Goal: Check status: Check status

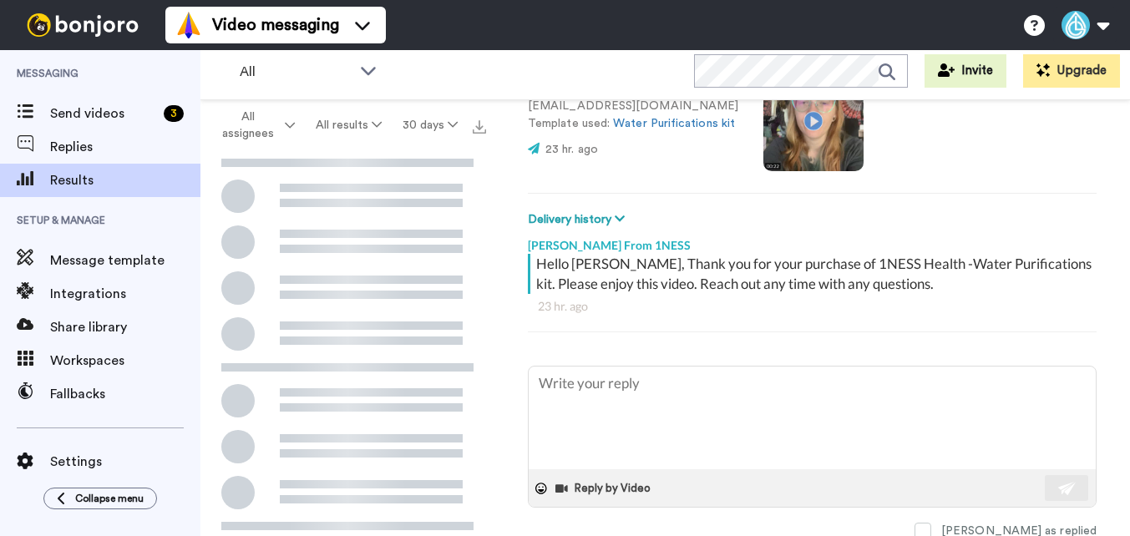
scroll to position [127, 0]
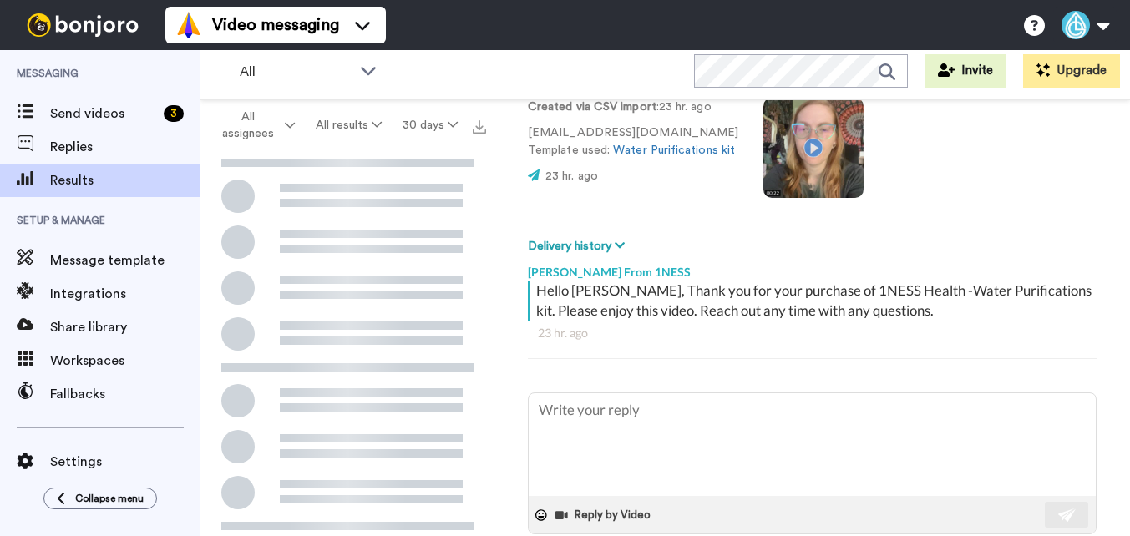
click at [802, 143] on video at bounding box center [814, 148] width 100 height 100
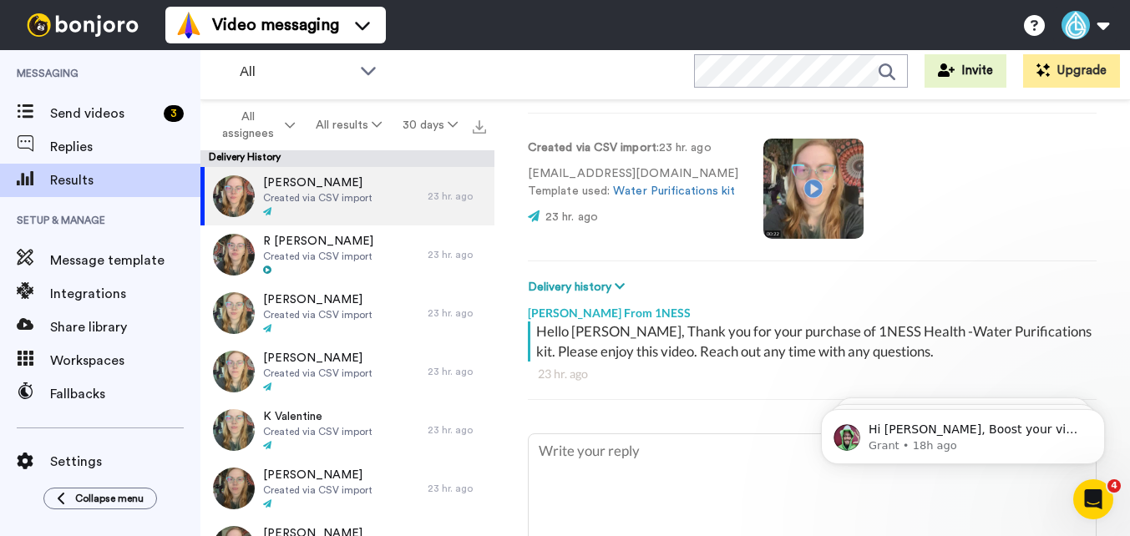
scroll to position [0, 0]
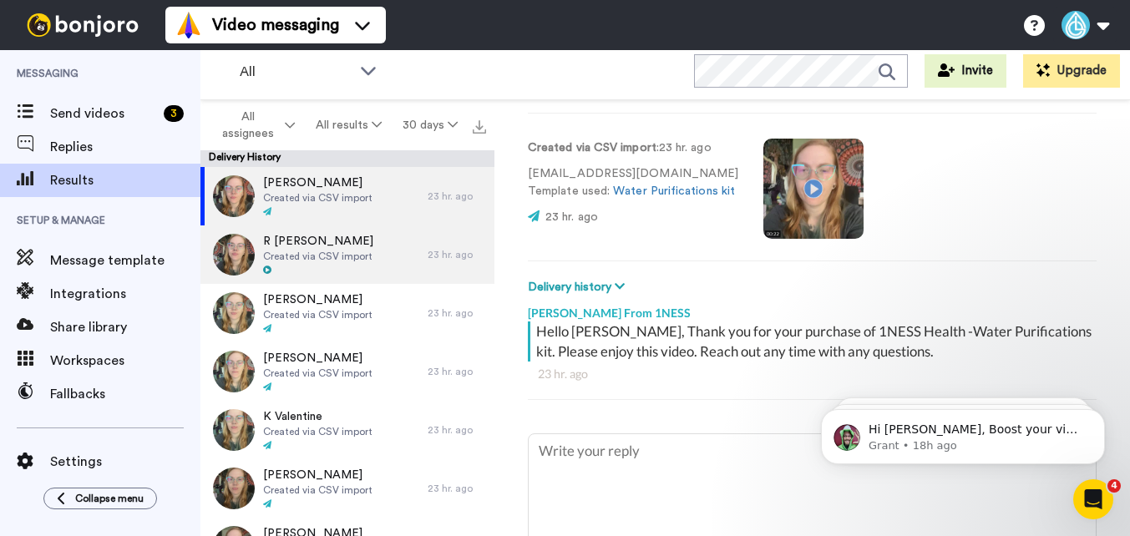
click at [334, 255] on span "Created via CSV import" at bounding box center [318, 256] width 110 height 13
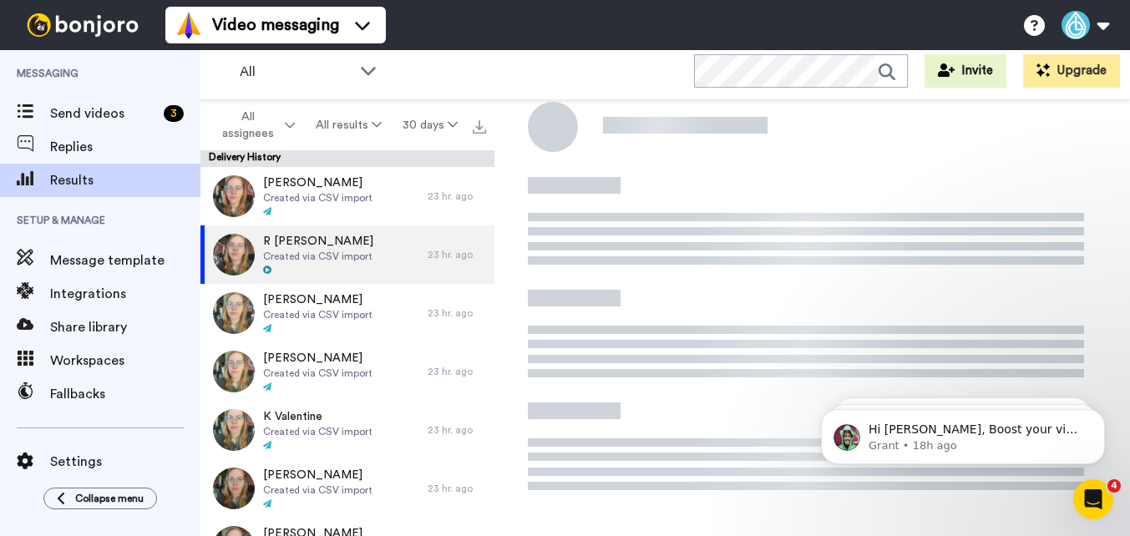
scroll to position [44, 0]
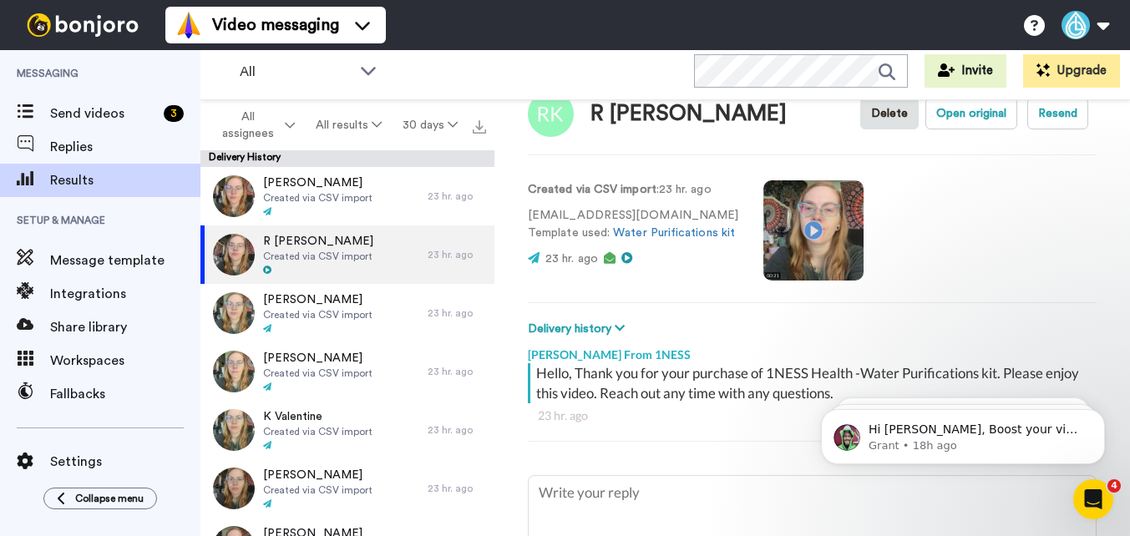
click at [804, 231] on video at bounding box center [814, 230] width 100 height 100
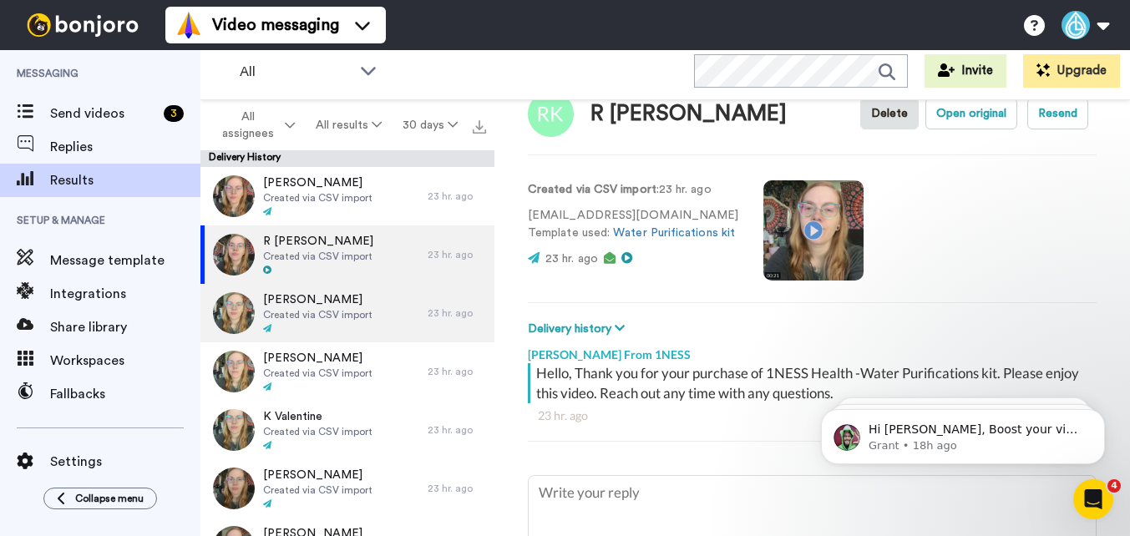
click at [280, 315] on span "Created via CSV import" at bounding box center [317, 314] width 109 height 13
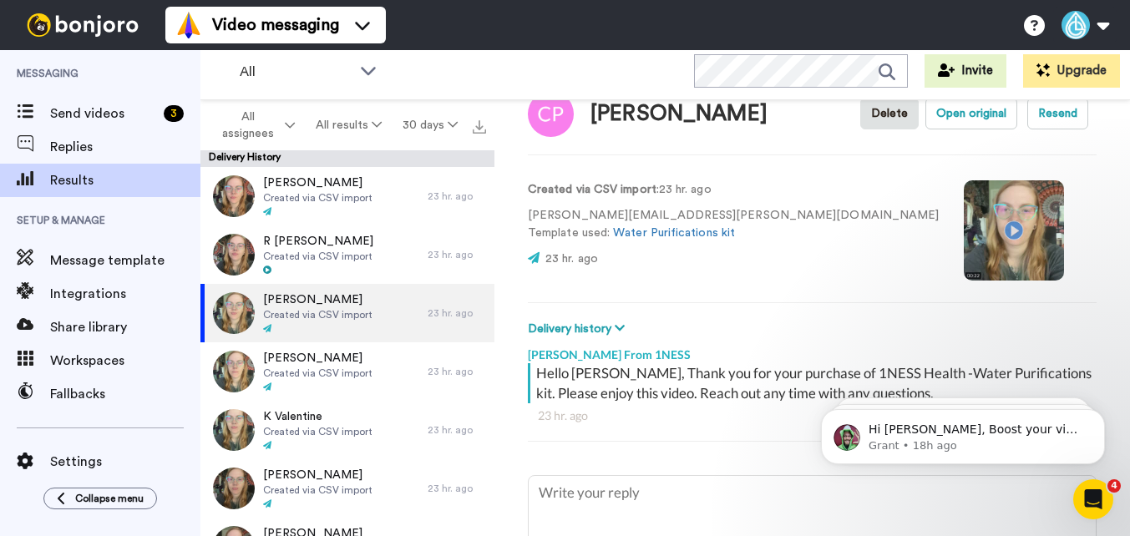
click at [964, 230] on video at bounding box center [1014, 230] width 100 height 100
click at [964, 229] on video at bounding box center [1014, 230] width 100 height 100
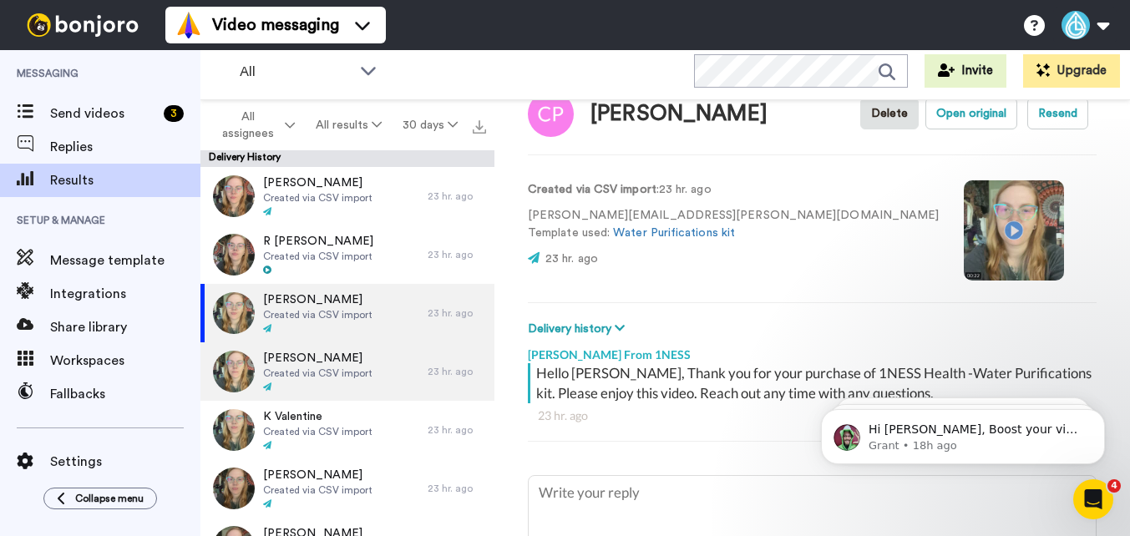
click at [331, 378] on span "Created via CSV import" at bounding box center [317, 373] width 109 height 13
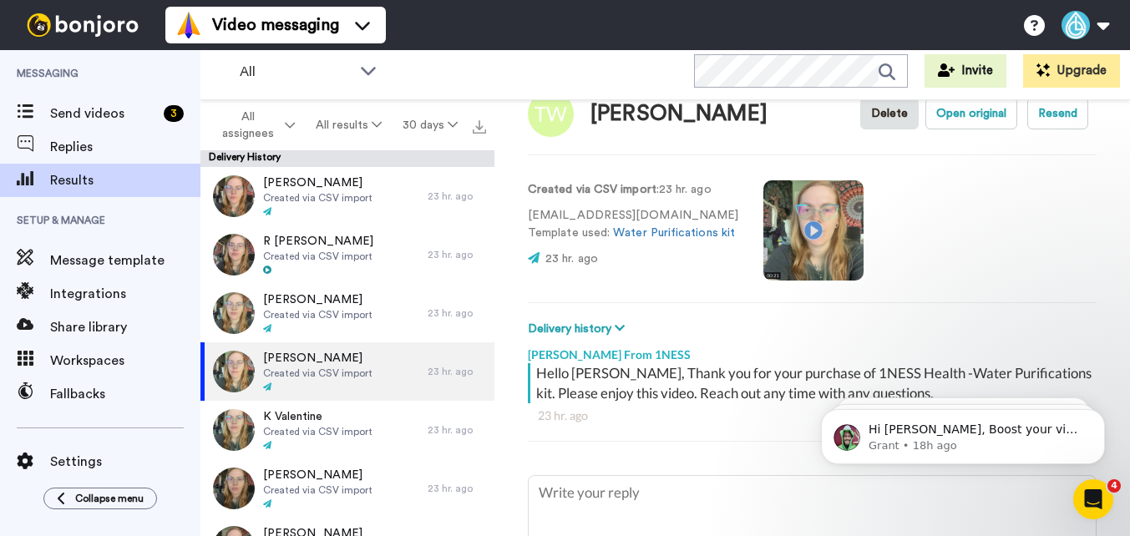
click at [799, 230] on video at bounding box center [814, 230] width 100 height 100
click at [815, 231] on video at bounding box center [814, 230] width 100 height 100
type textarea "x"
